Goal: Task Accomplishment & Management: Complete application form

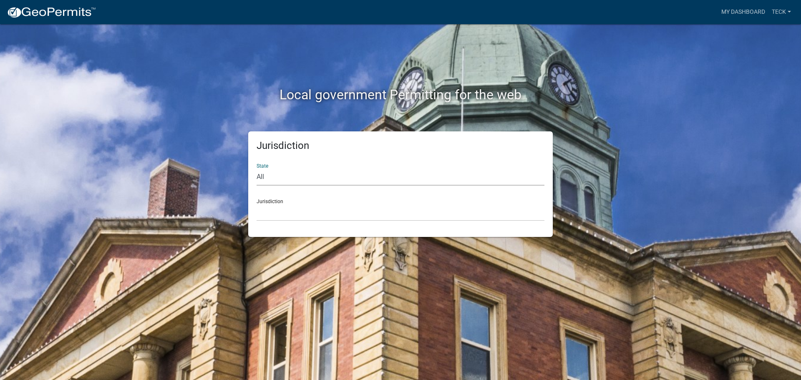
click at [328, 178] on select "All [US_STATE] [US_STATE] [US_STATE] [US_STATE] [US_STATE] [US_STATE] [US_STATE…" at bounding box center [401, 177] width 288 height 17
select select "[US_STATE]"
click at [257, 169] on select "All [US_STATE] [US_STATE] [US_STATE] [US_STATE] [US_STATE] [US_STATE] [US_STATE…" at bounding box center [401, 177] width 288 height 17
drag, startPoint x: 312, startPoint y: 185, endPoint x: 289, endPoint y: 216, distance: 37.9
click at [289, 216] on select "City of [GEOGRAPHIC_DATA], [US_STATE] City of [GEOGRAPHIC_DATA], [US_STATE] Cit…" at bounding box center [401, 212] width 288 height 17
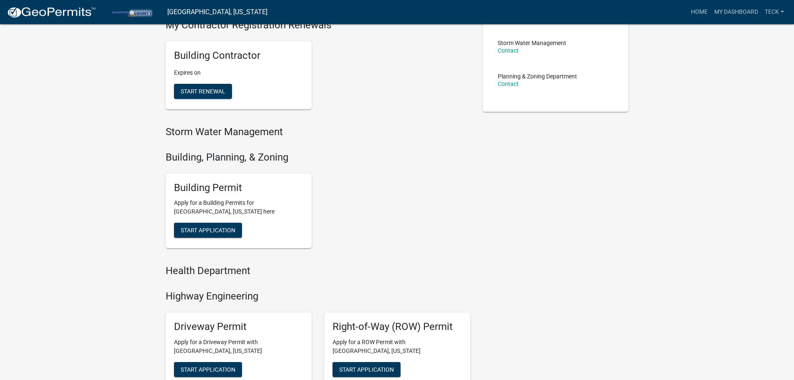
scroll to position [185, 0]
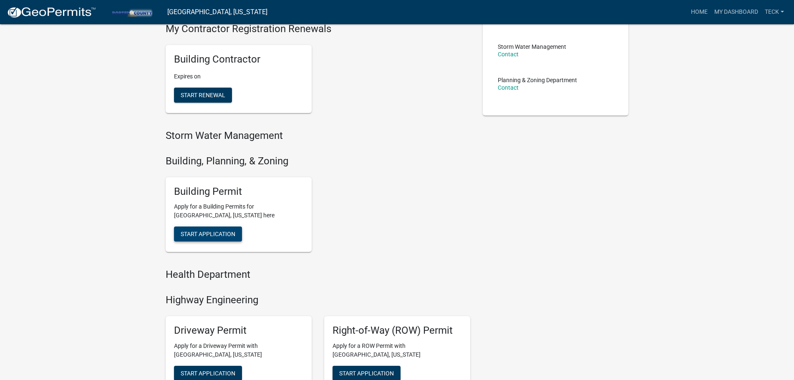
click at [232, 229] on button "Start Application" at bounding box center [208, 234] width 68 height 15
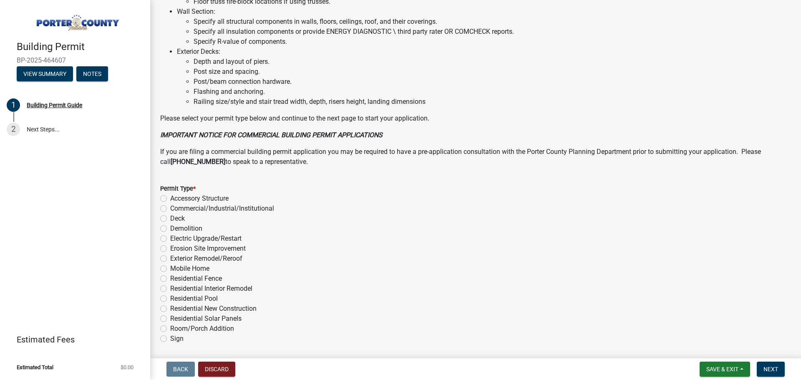
scroll to position [543, 0]
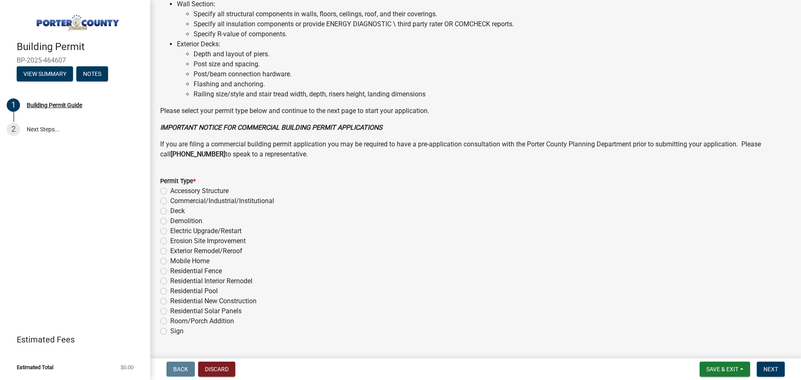
click at [231, 233] on label "Electric Upgrade/Restart" at bounding box center [205, 231] width 71 height 10
click at [176, 232] on input "Electric Upgrade/Restart" at bounding box center [172, 228] width 5 height 5
radio input "true"
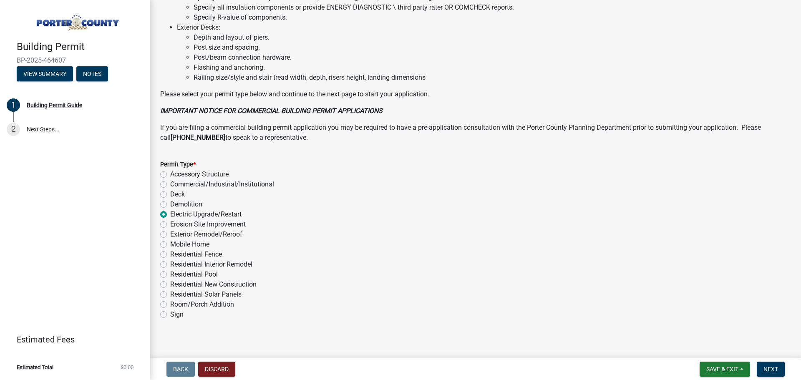
scroll to position [564, 0]
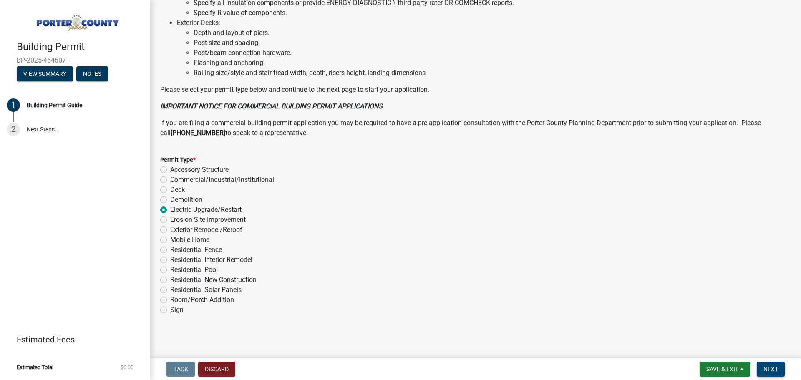
click at [767, 365] on button "Next" at bounding box center [771, 369] width 28 height 15
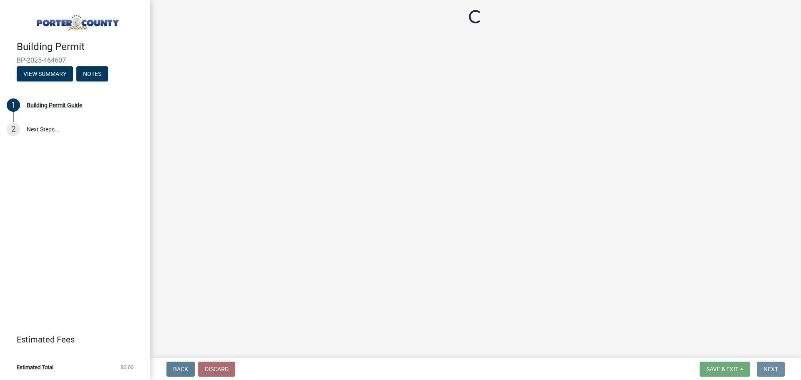
scroll to position [0, 0]
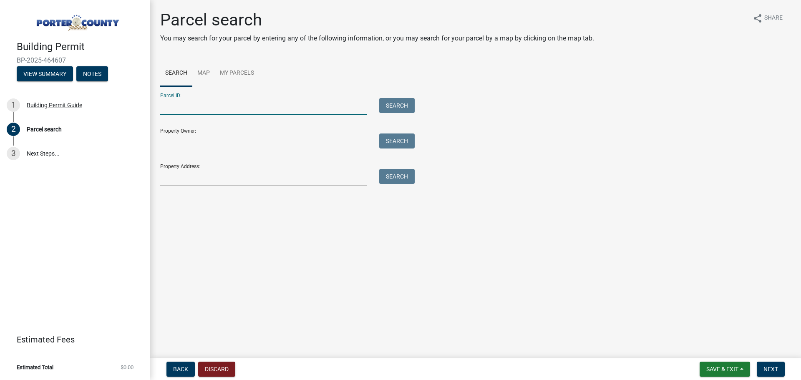
click at [323, 107] on input "Parcel ID:" at bounding box center [263, 106] width 207 height 17
type input "64-06-29-202-006.000-015"
click at [304, 140] on input "Property Owner:" at bounding box center [263, 142] width 207 height 17
drag, startPoint x: 425, startPoint y: 97, endPoint x: 397, endPoint y: 103, distance: 29.1
click at [422, 98] on div "Parcel ID: 64-06-29-202-006.000-015 Search Property Owner: Search Property Addr…" at bounding box center [475, 136] width 631 height 100
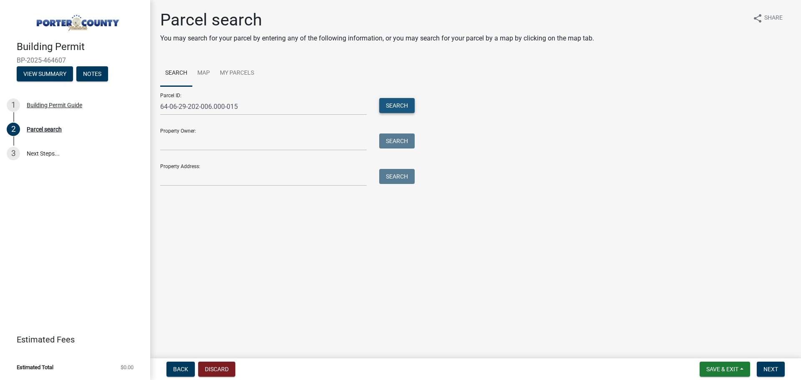
click at [397, 103] on button "Search" at bounding box center [396, 105] width 35 height 15
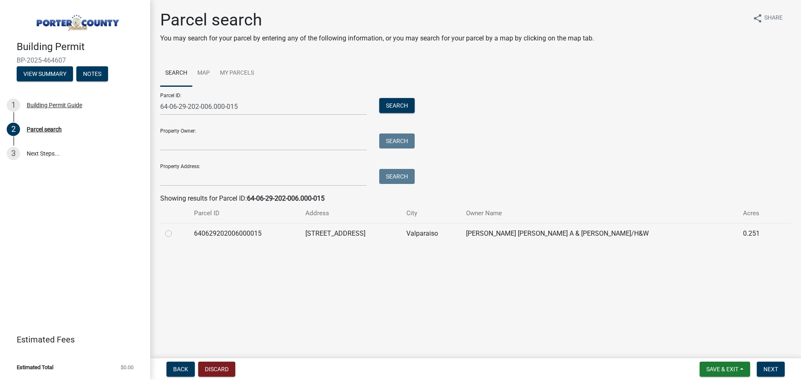
click at [175, 229] on label at bounding box center [175, 229] width 0 height 0
click at [175, 231] on input "radio" at bounding box center [177, 231] width 5 height 5
radio input "true"
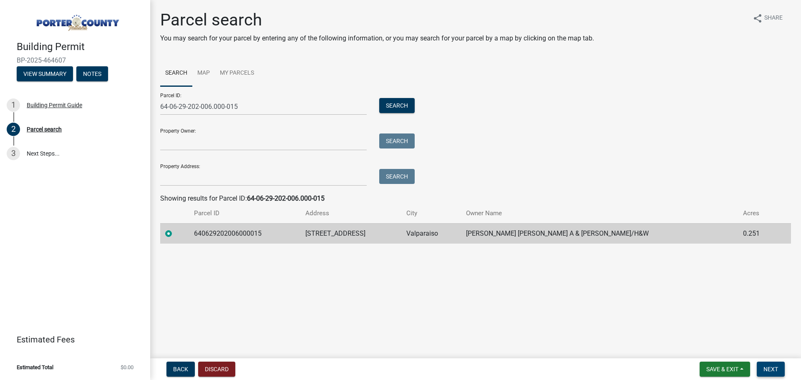
click at [778, 370] on button "Next" at bounding box center [771, 369] width 28 height 15
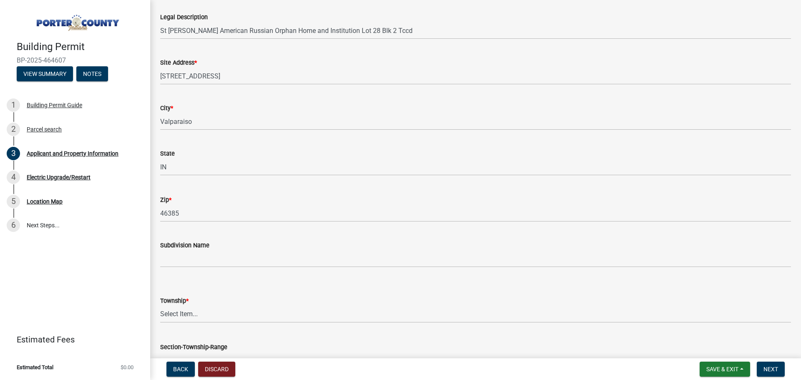
scroll to position [125, 0]
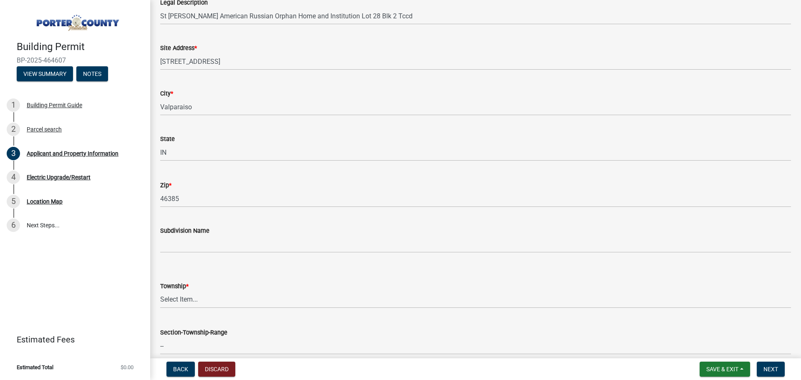
click at [333, 233] on div "Subdivision Name" at bounding box center [475, 231] width 631 height 10
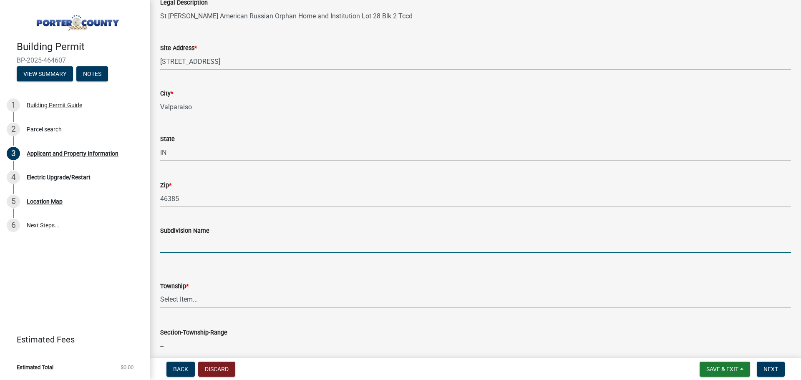
click at [318, 239] on input "Subdivision Name" at bounding box center [475, 244] width 631 height 17
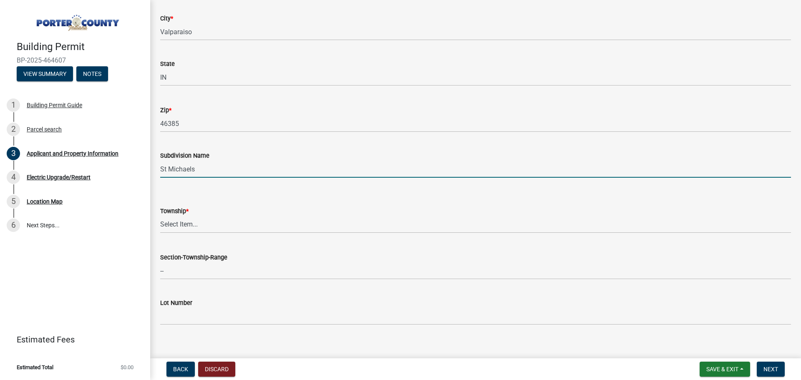
scroll to position [209, 0]
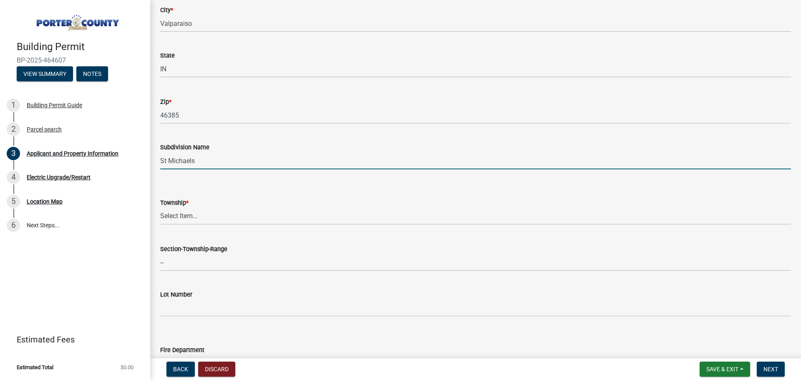
type input "St Michaels"
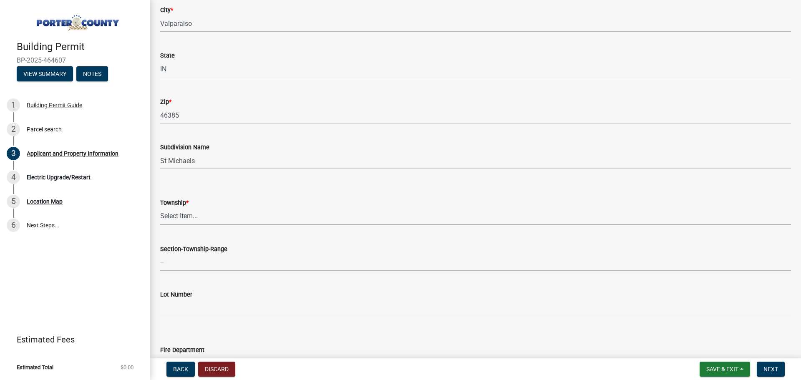
click at [266, 212] on select "Select Item... [PERSON_NAME][GEOGRAPHIC_DATA] [PERSON_NAME][GEOGRAPHIC_DATA] [G…" at bounding box center [475, 216] width 631 height 17
click at [160, 208] on select "Select Item... [PERSON_NAME][GEOGRAPHIC_DATA] [PERSON_NAME][GEOGRAPHIC_DATA] [G…" at bounding box center [475, 216] width 631 height 17
select select "3ef279d8-364d-4472-9edf-8c32643de6c0"
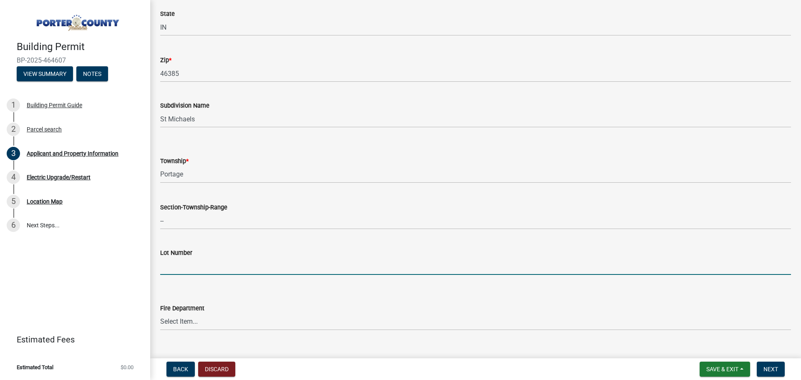
click at [227, 266] on input "Lot Number" at bounding box center [475, 266] width 631 height 17
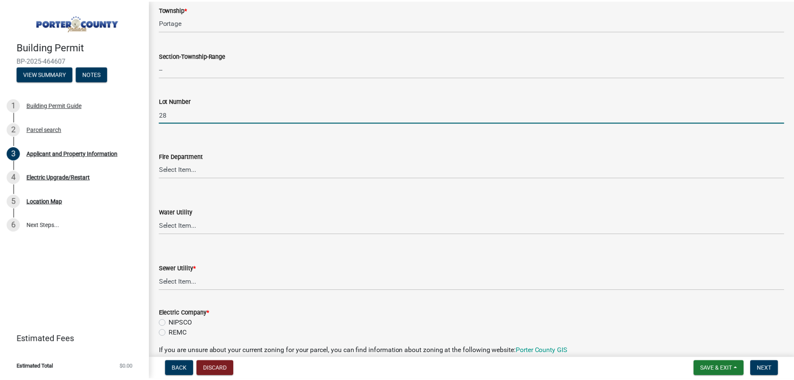
scroll to position [417, 0]
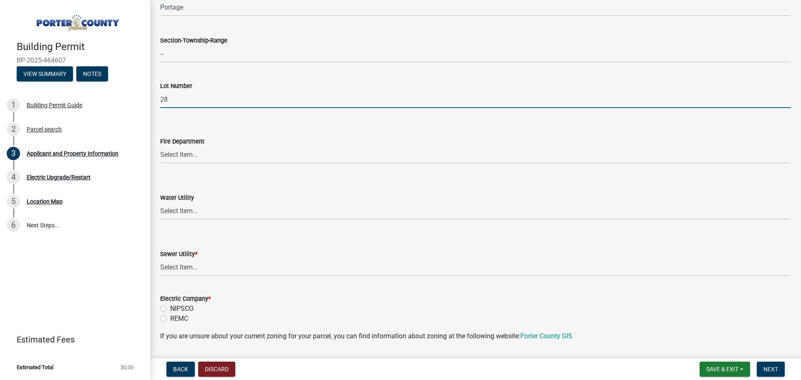
type input "28"
click at [205, 357] on div "Building Permit BP-2025-464607 View Summary Notes 1 Building Permit Guide 2 Par…" at bounding box center [400, 190] width 801 height 380
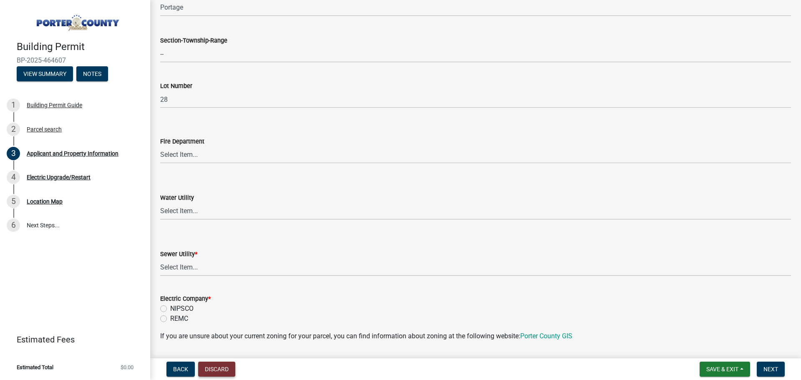
click at [211, 370] on button "Discard" at bounding box center [216, 369] width 37 height 15
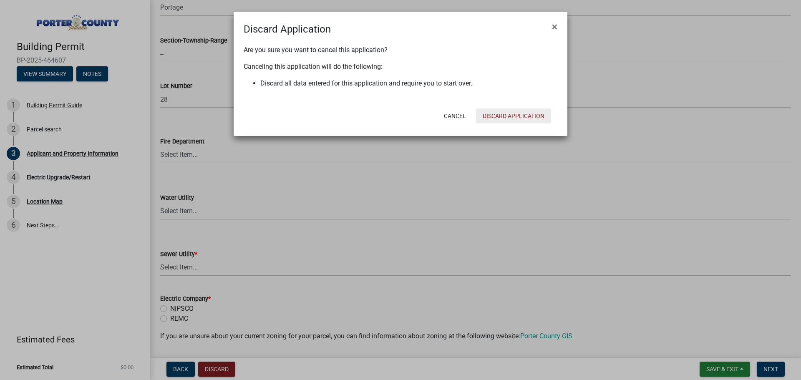
click at [497, 114] on button "Discard Application" at bounding box center [513, 116] width 75 height 15
